Goal: Task Accomplishment & Management: Manage account settings

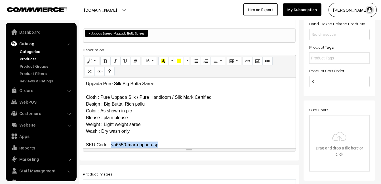
scroll to position [28, 0]
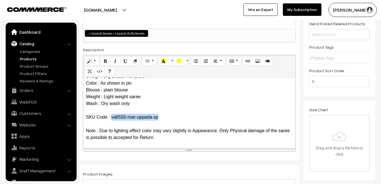
click at [27, 32] on link "Dashboard" at bounding box center [40, 32] width 67 height 10
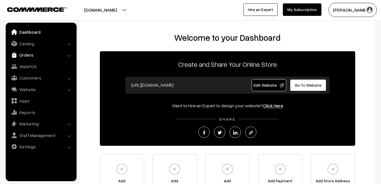
click at [25, 55] on link "Orders" at bounding box center [40, 55] width 67 height 10
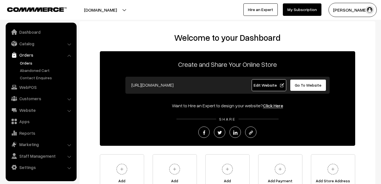
click at [24, 64] on link "Orders" at bounding box center [46, 63] width 56 height 6
